Goal: Transaction & Acquisition: Subscribe to service/newsletter

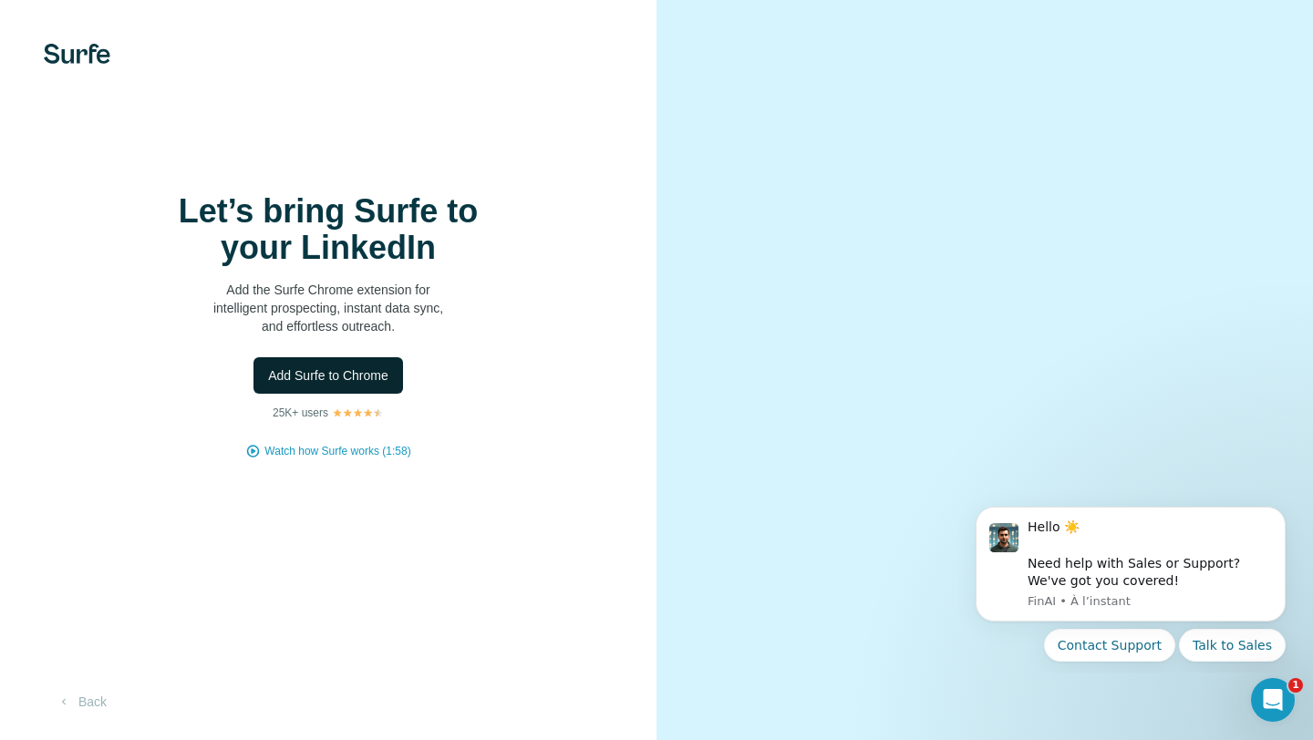
click at [341, 385] on button "Add Surfe to Chrome" at bounding box center [328, 375] width 150 height 36
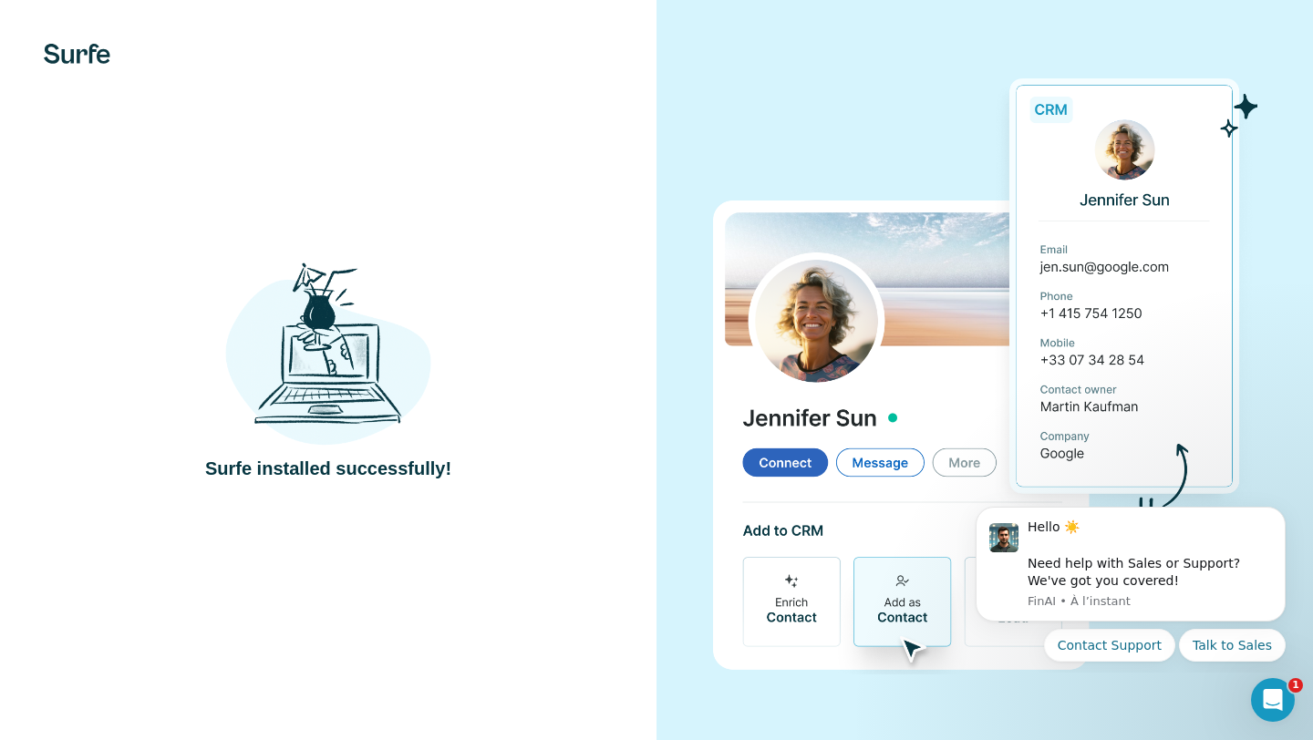
click at [475, 227] on div "Surfe installed successfully!" at bounding box center [328, 370] width 657 height 740
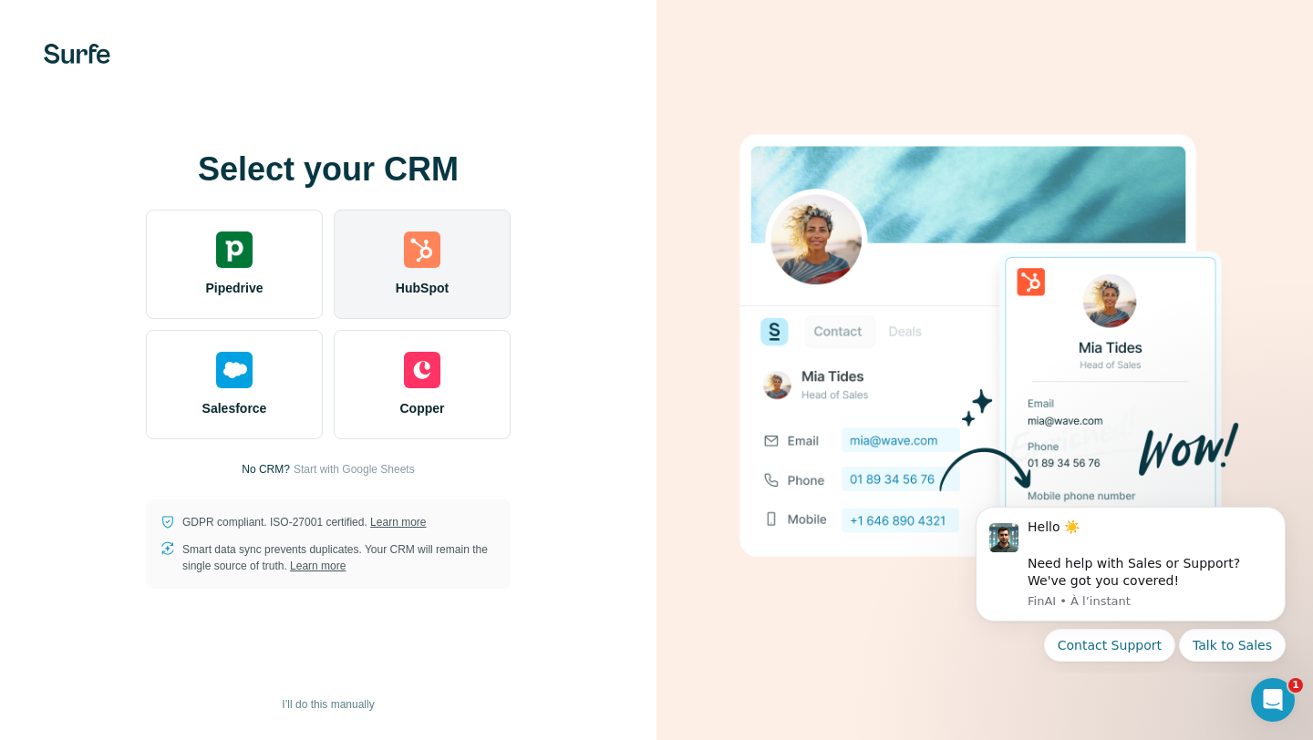
click at [436, 245] on img at bounding box center [422, 250] width 36 height 36
click at [419, 290] on span "HubSpot" at bounding box center [422, 288] width 53 height 18
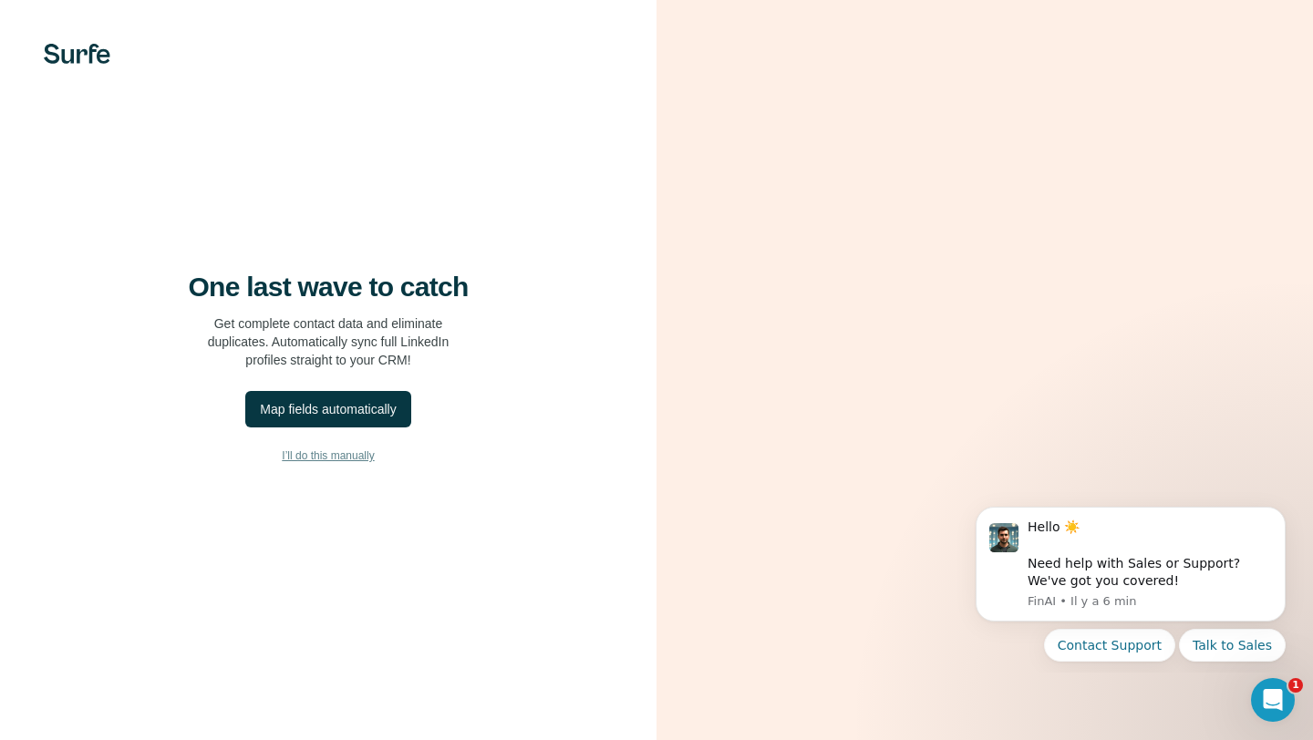
click at [356, 455] on span "I’ll do this manually" at bounding box center [328, 456] width 92 height 16
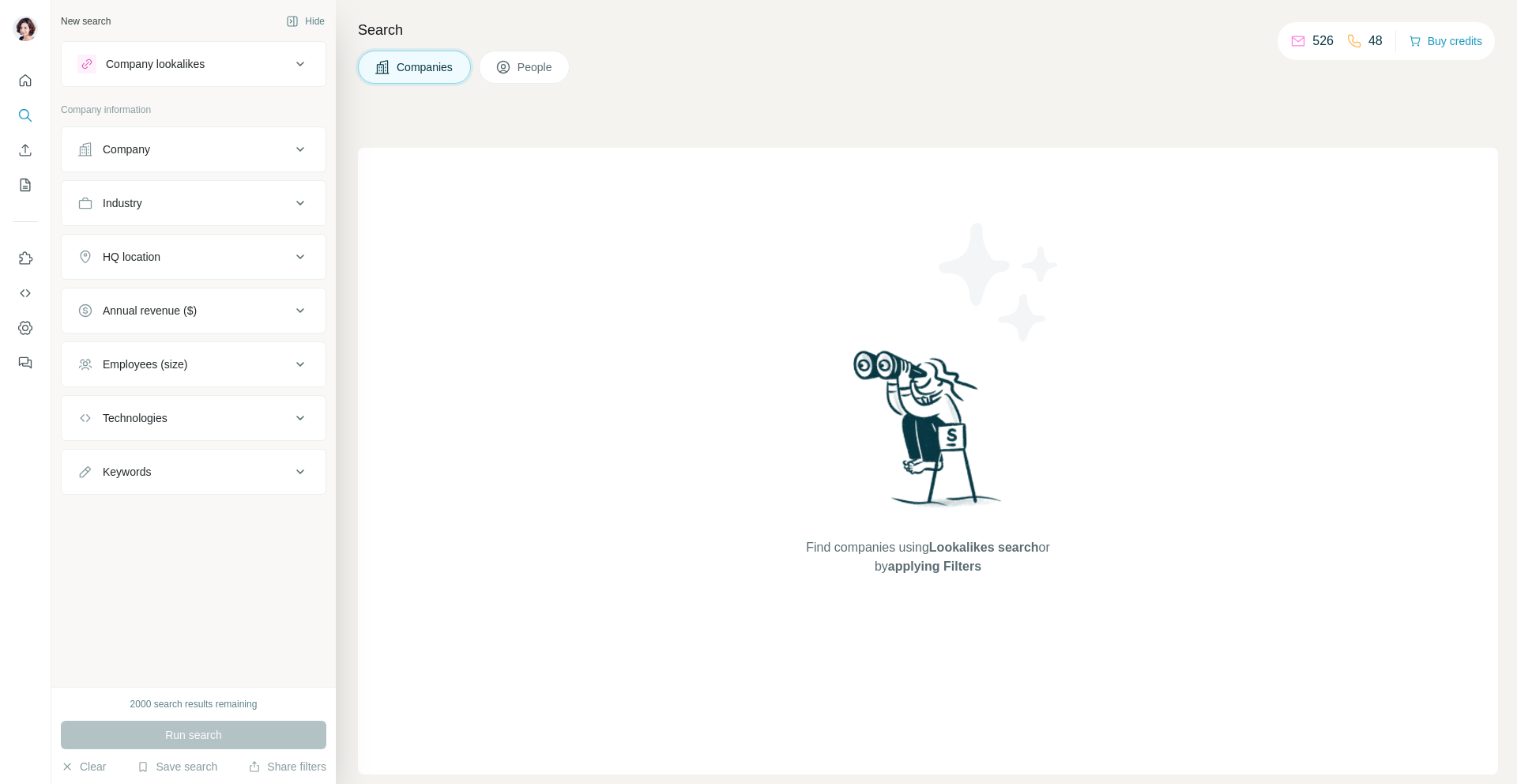
click at [386, 60] on icon at bounding box center [382, 67] width 16 height 16
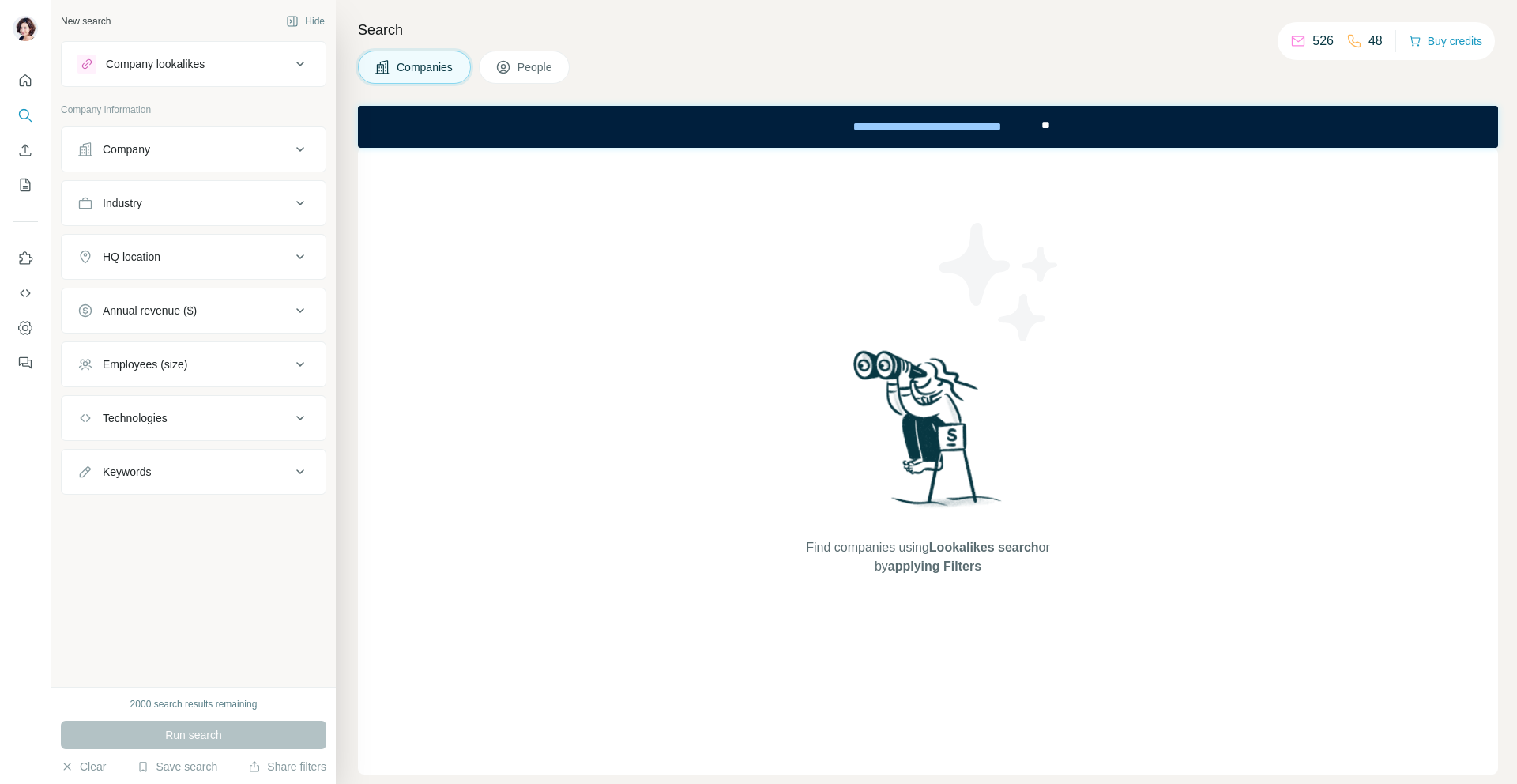
click at [517, 58] on button "People" at bounding box center [525, 67] width 92 height 33
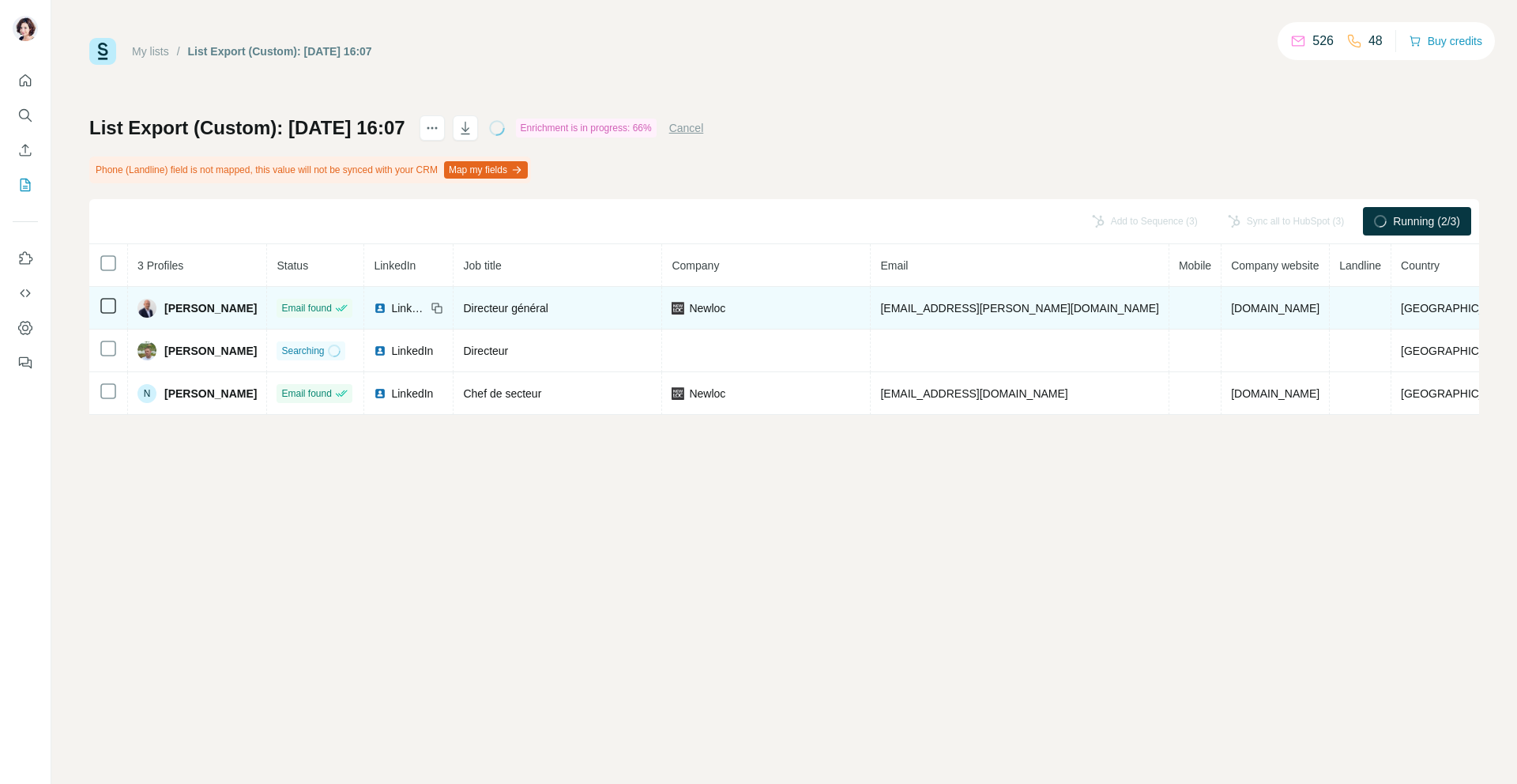
click at [1179, 316] on td at bounding box center [1196, 308] width 52 height 42
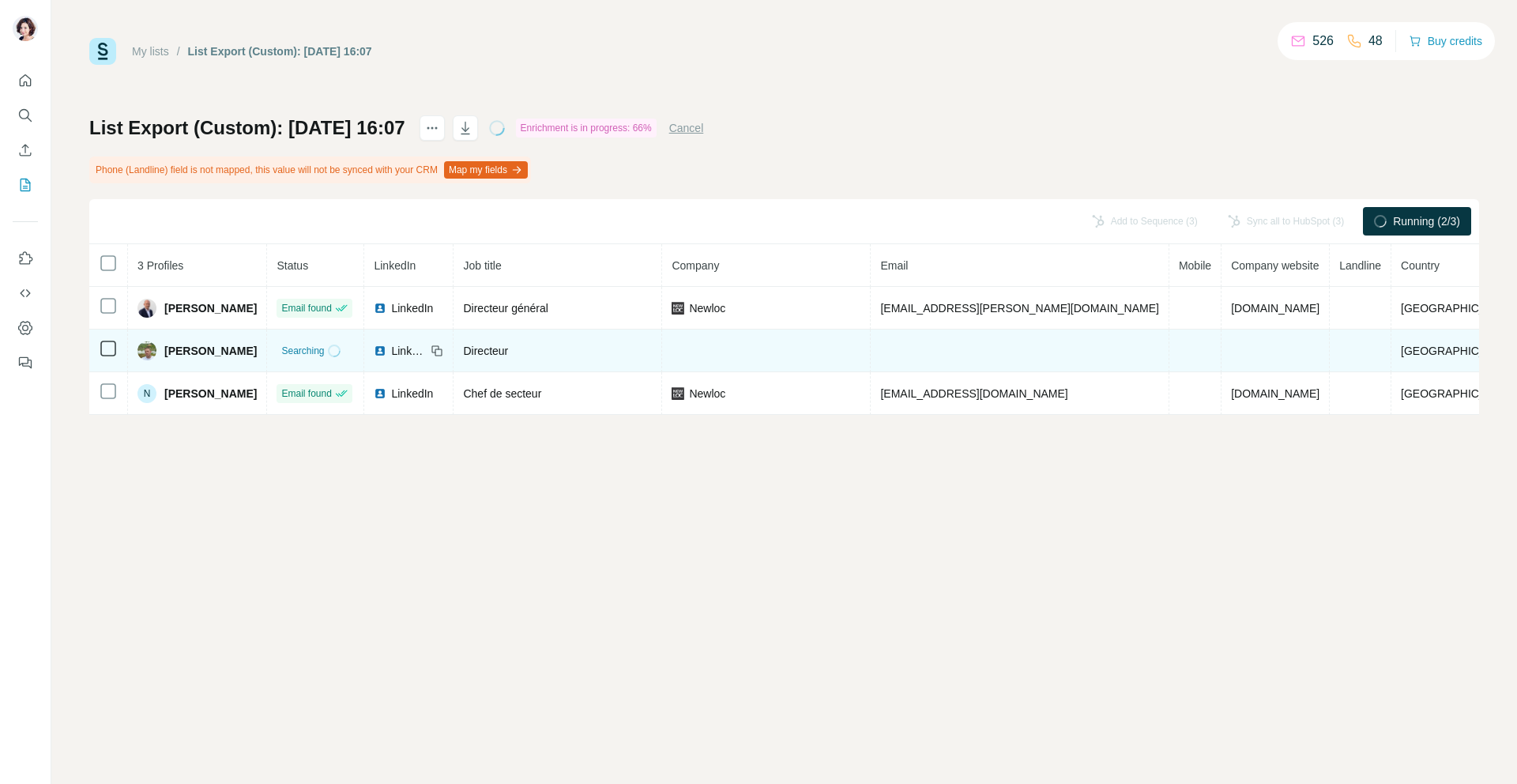
click at [1170, 344] on td at bounding box center [1196, 350] width 52 height 42
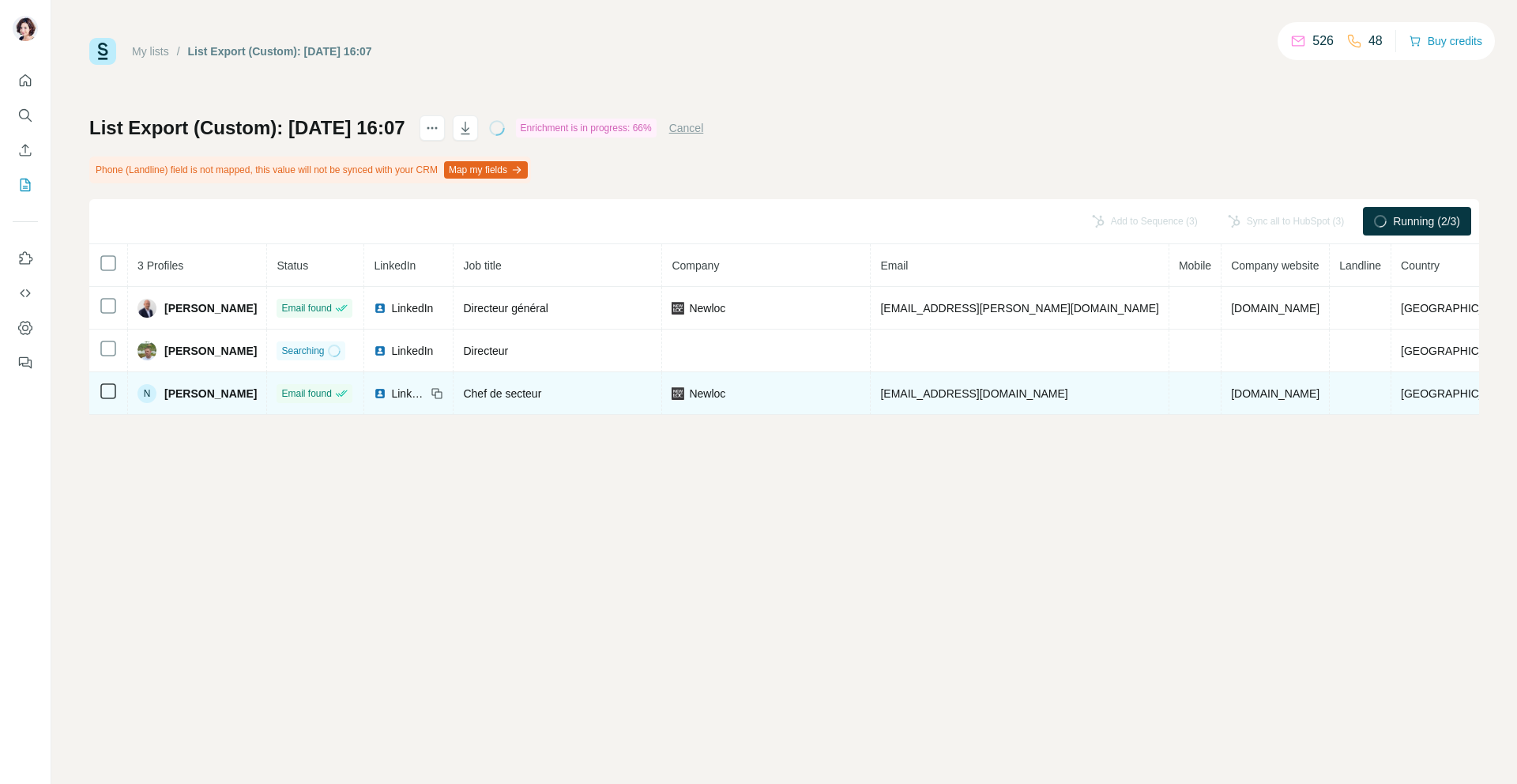
click at [1174, 390] on td at bounding box center [1196, 392] width 52 height 42
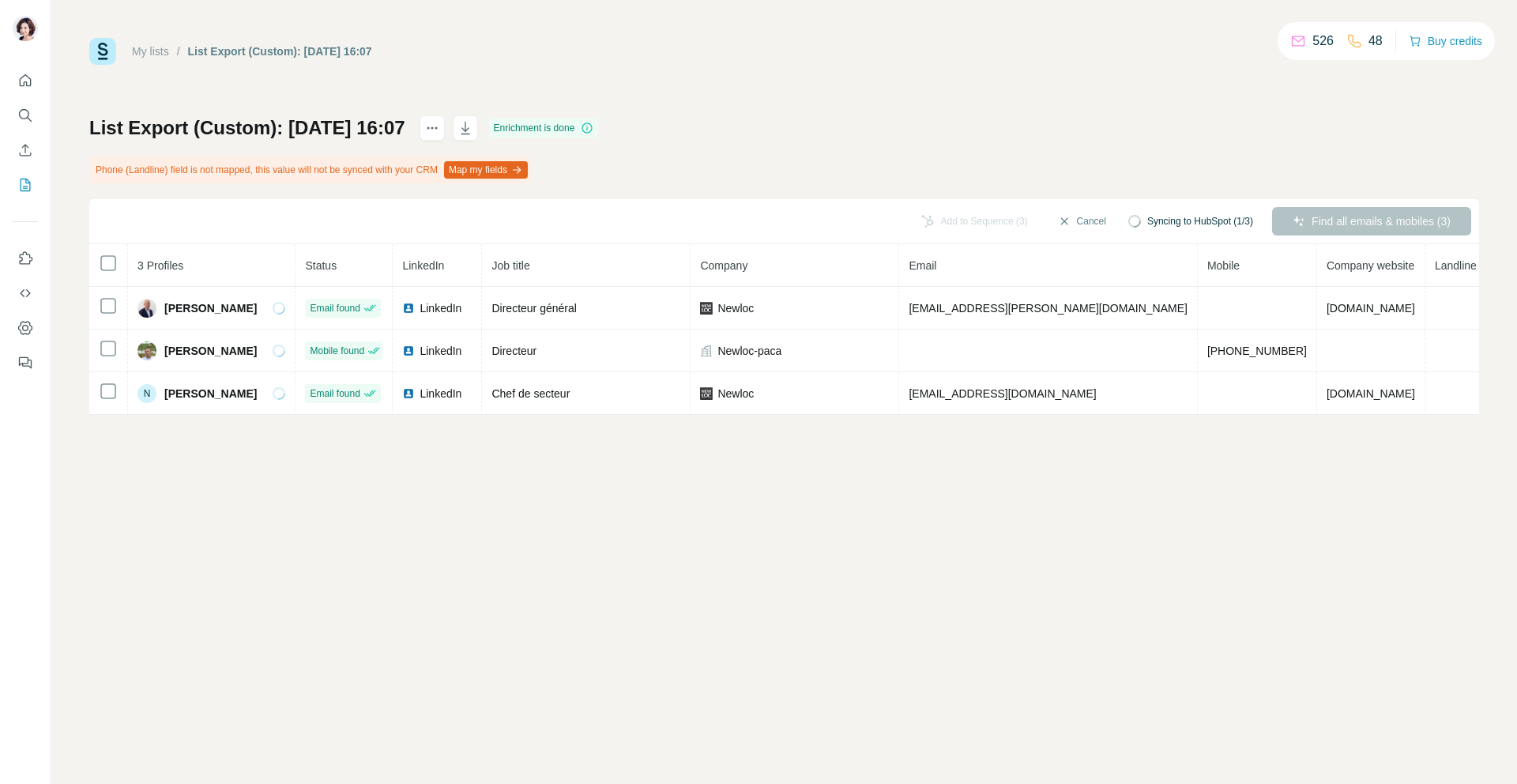
click at [1000, 481] on div "My lists / List Export (Custom): 02/10/2025 16:07 526 48 Buy credits List Expor…" at bounding box center [784, 392] width 1466 height 784
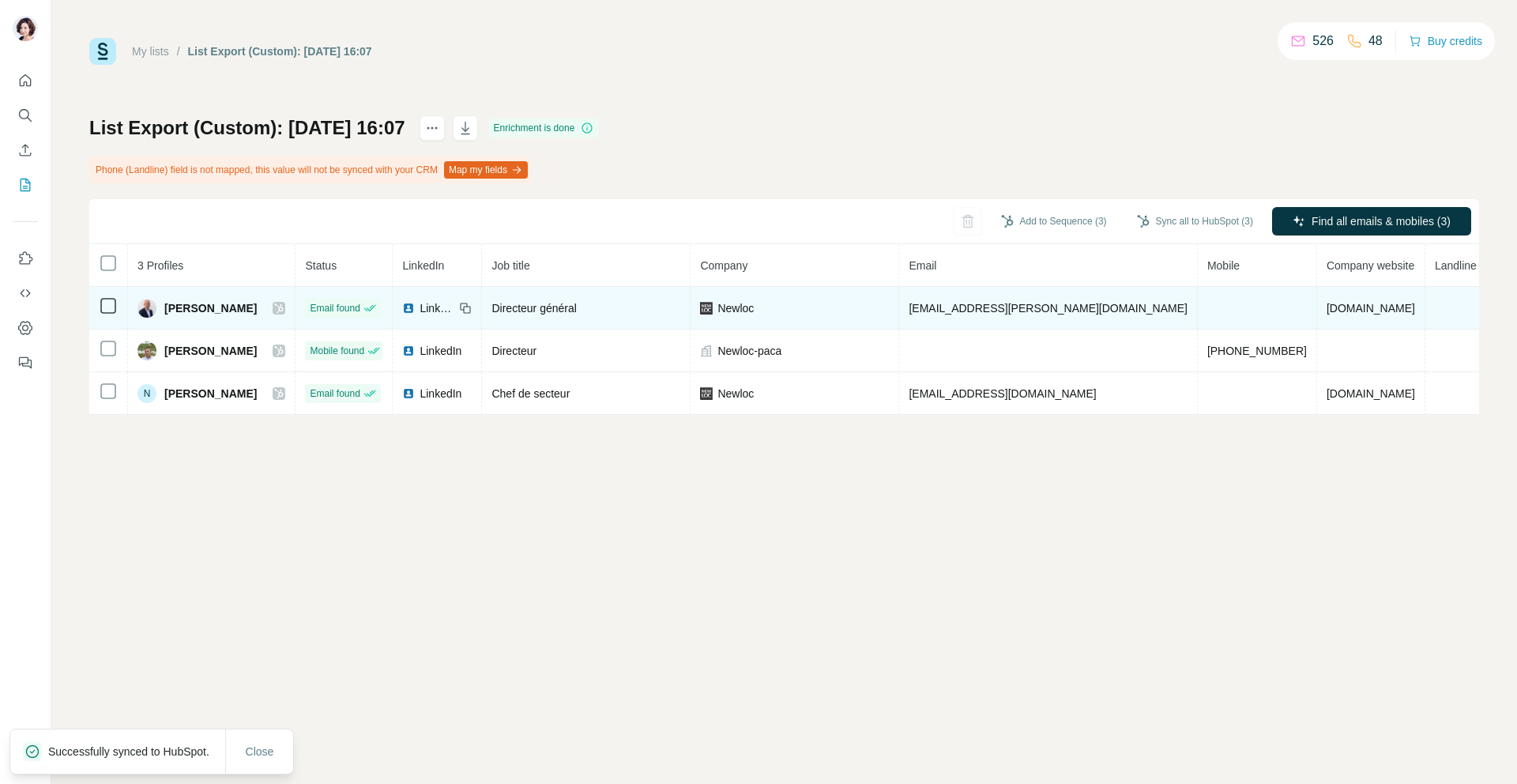
click at [1197, 300] on td at bounding box center [1257, 308] width 120 height 42
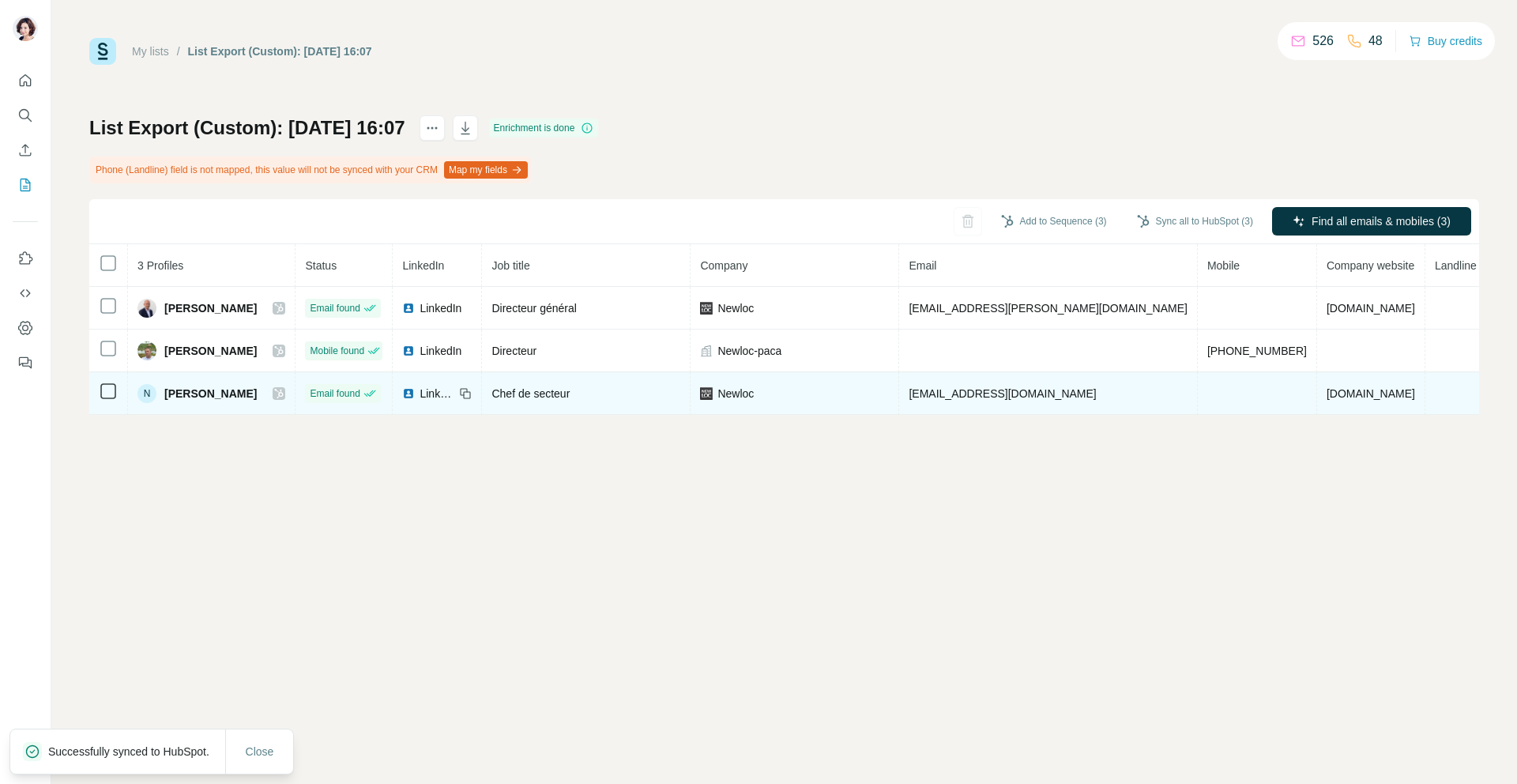
click at [1111, 399] on td "tassaux.nicolas@newloc.fr" at bounding box center [1048, 392] width 298 height 42
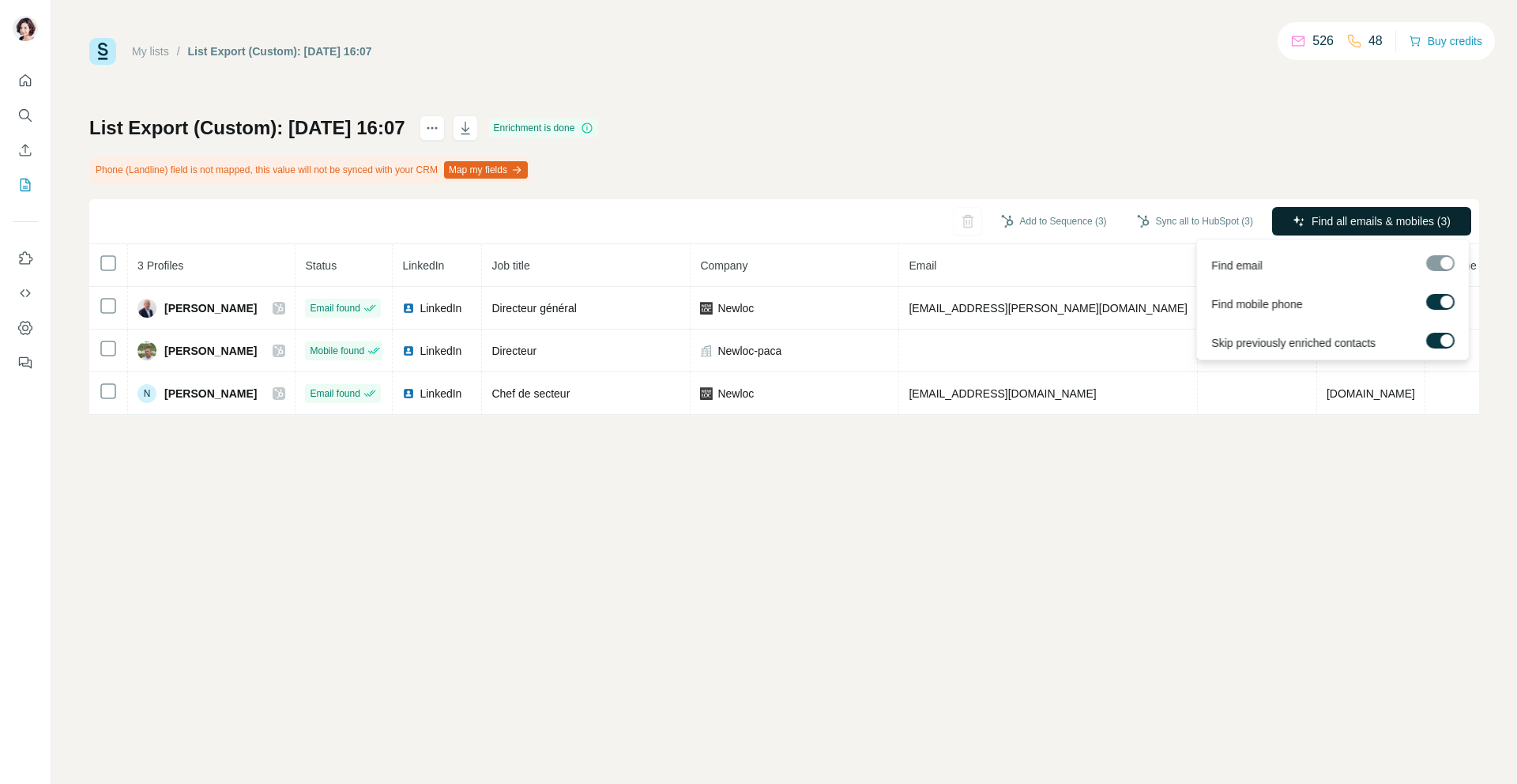
click at [1435, 256] on div at bounding box center [1440, 263] width 29 height 16
click at [1440, 250] on div "Find email" at bounding box center [1332, 262] width 265 height 39
click at [1353, 511] on div "My lists / List Export (Custom): 02/10/2025 16:07 526 48 Buy credits List Expor…" at bounding box center [784, 392] width 1466 height 784
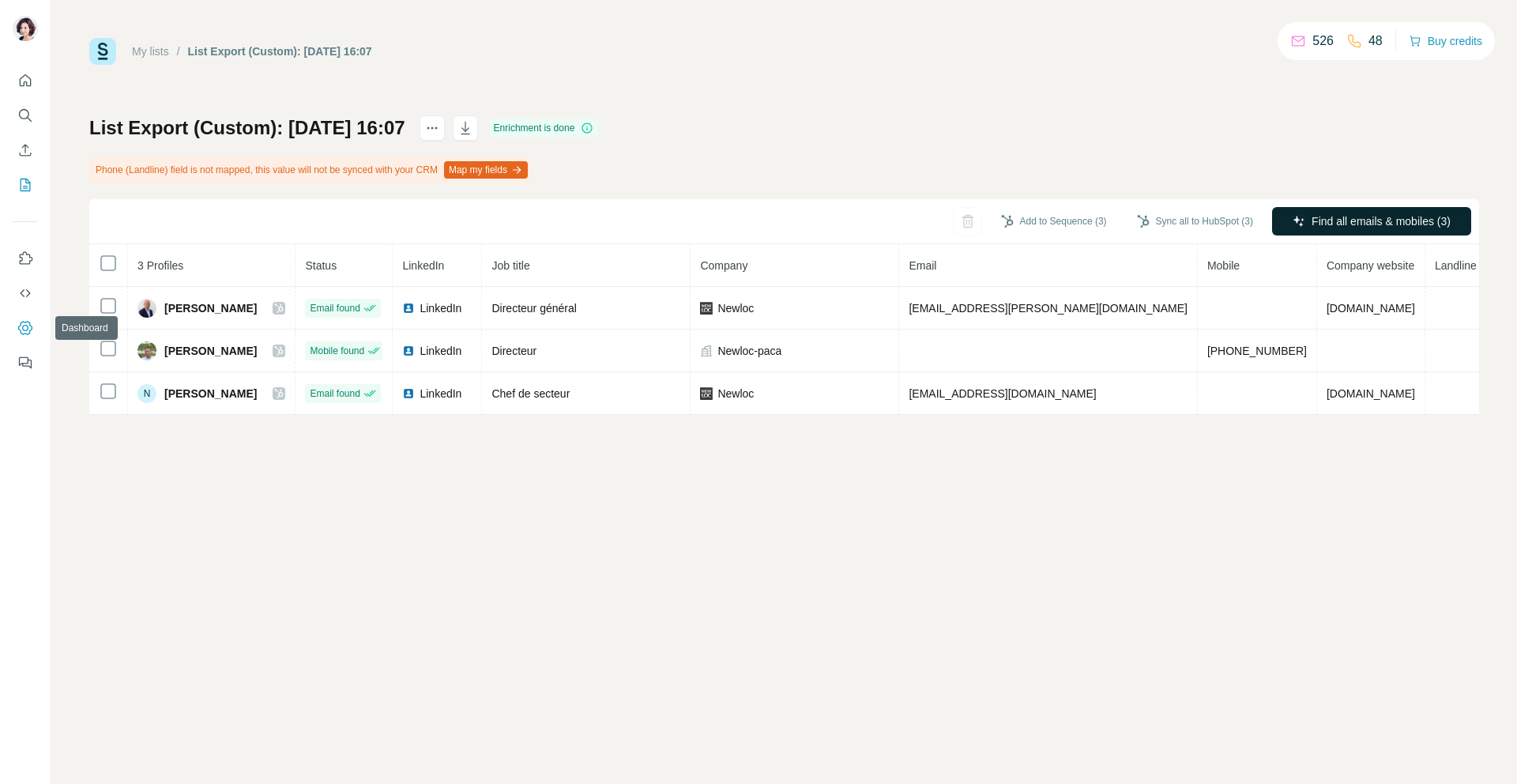
click at [30, 324] on icon "Dashboard" at bounding box center [25, 327] width 16 height 16
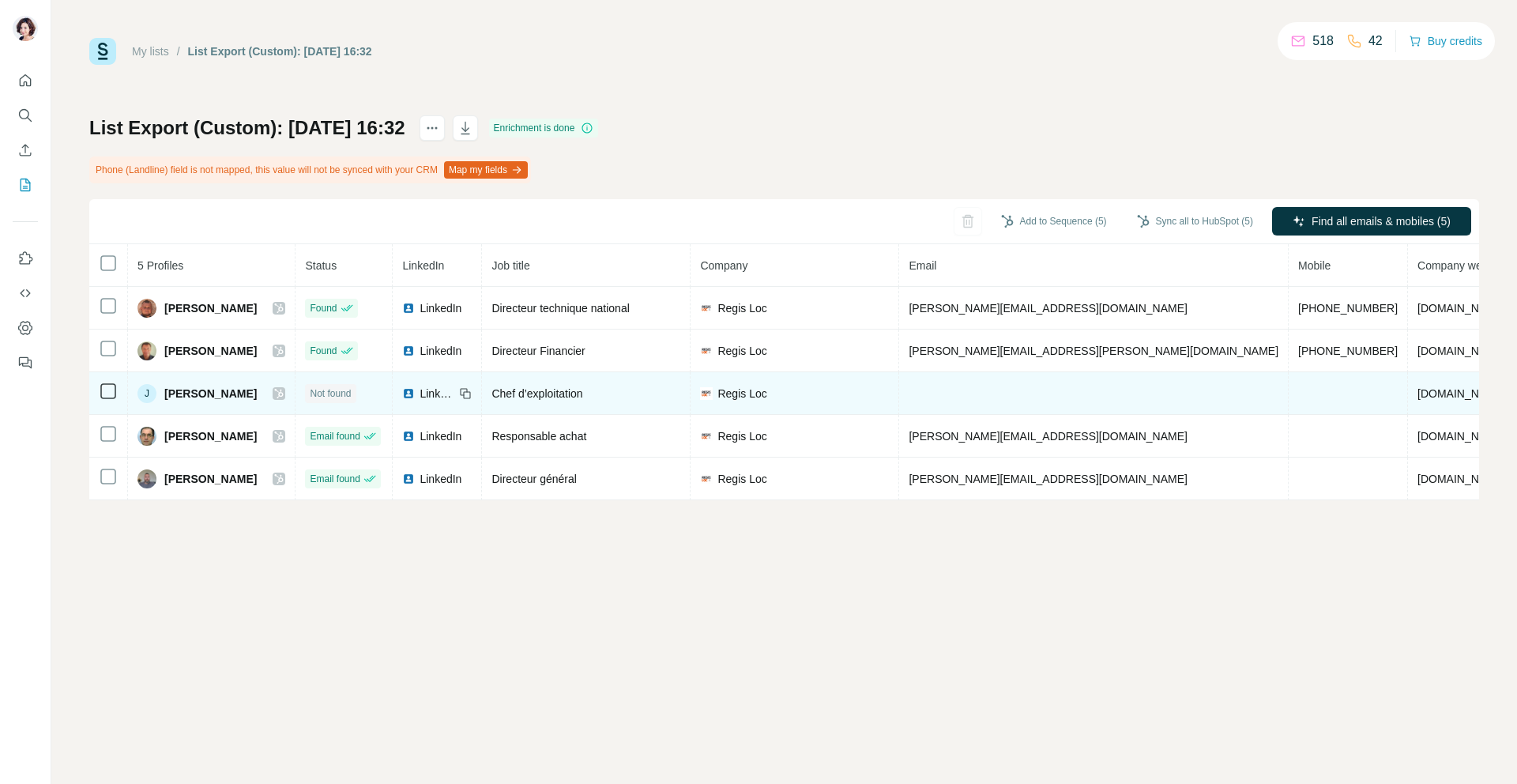
click at [1007, 396] on td at bounding box center [1094, 392] width 390 height 42
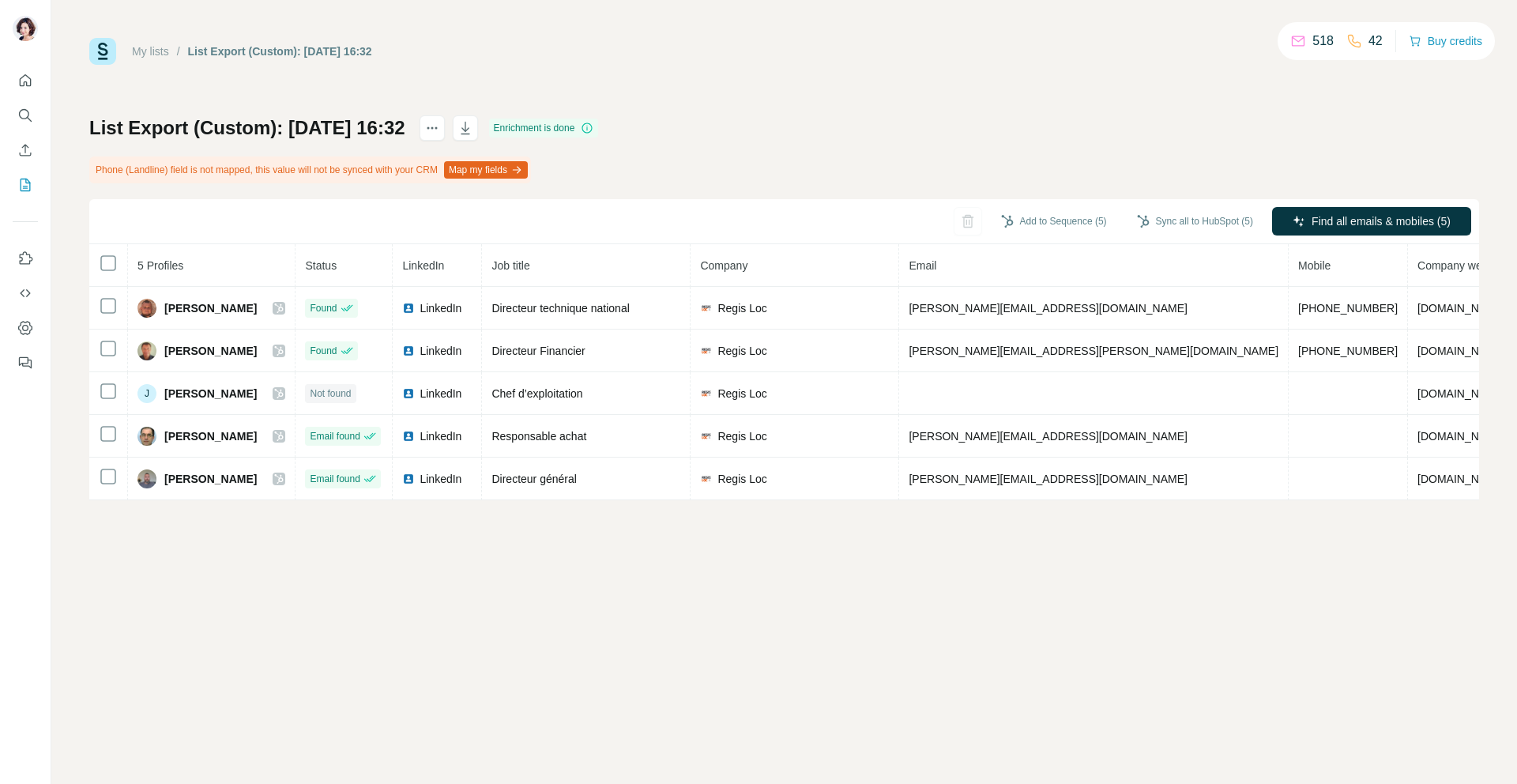
click at [975, 585] on div "My lists / List Export (Custom): 02/10/2025 16:32 518 42 Buy credits List Expor…" at bounding box center [784, 392] width 1466 height 784
